Goal: Use online tool/utility: Utilize a website feature to perform a specific function

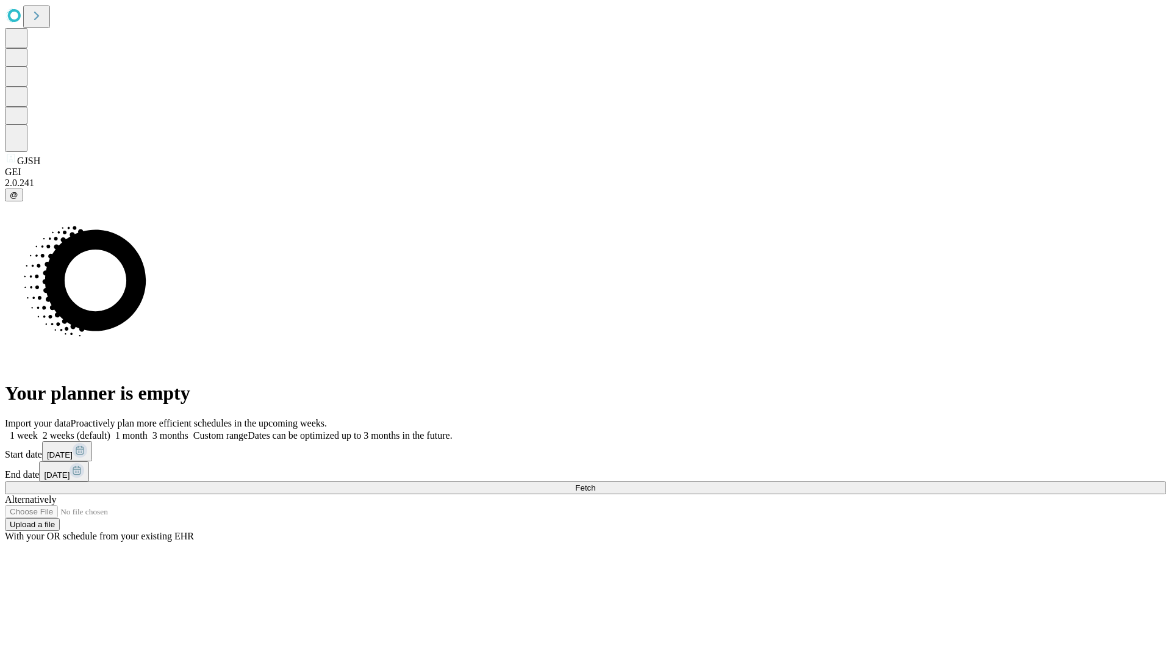
click at [595, 483] on span "Fetch" at bounding box center [585, 487] width 20 height 9
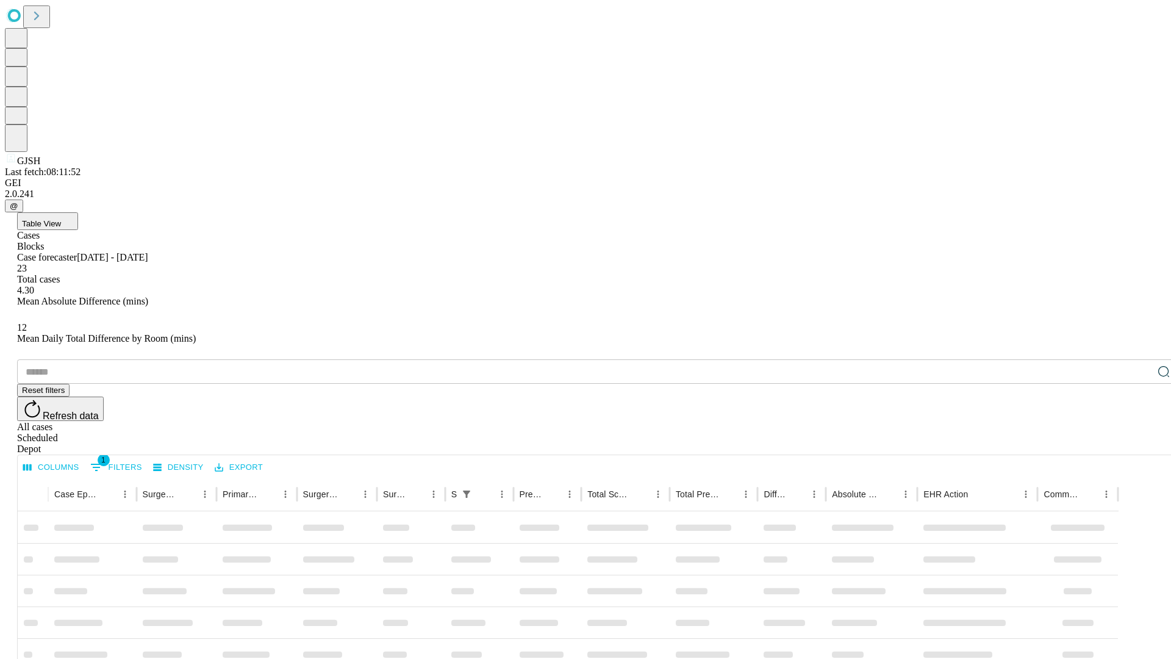
click at [61, 219] on span "Table View" at bounding box center [41, 223] width 39 height 9
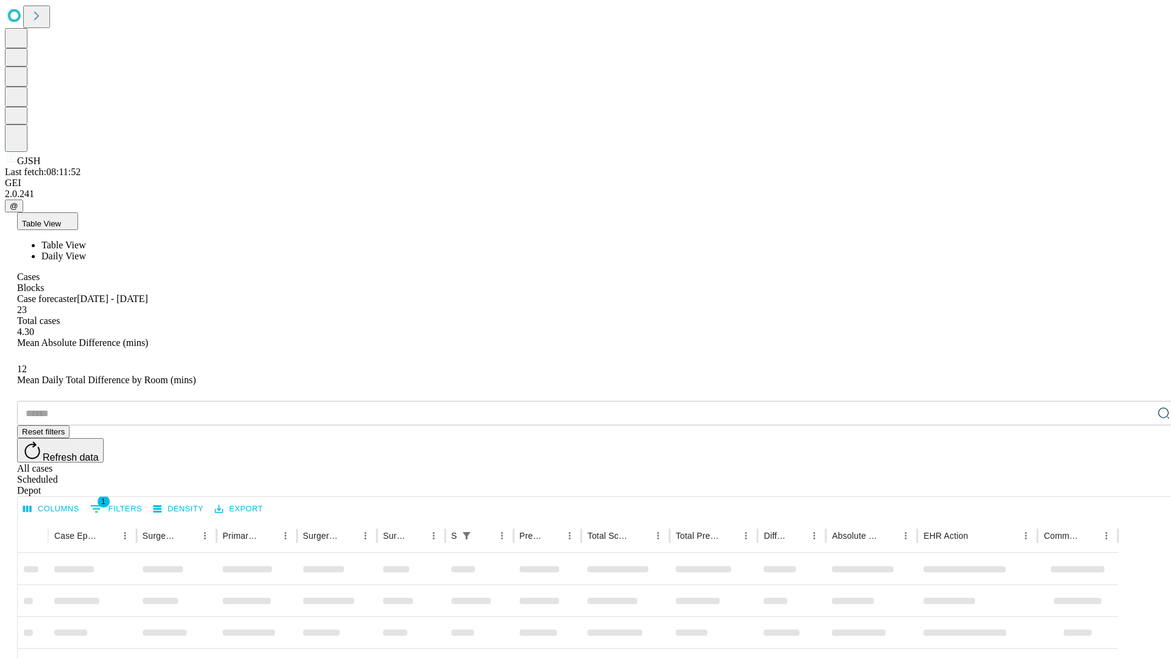
click at [86, 251] on span "Daily View" at bounding box center [63, 256] width 45 height 10
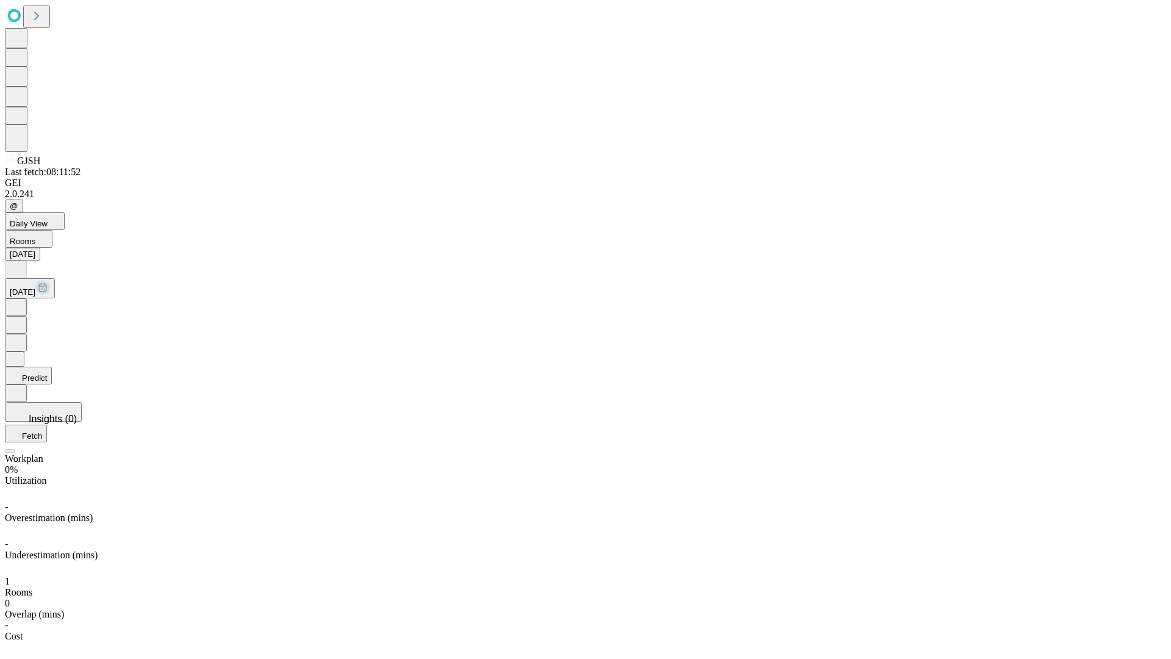
click at [52, 366] on button "Predict" at bounding box center [28, 375] width 47 height 18
